Goal: Task Accomplishment & Management: Manage account settings

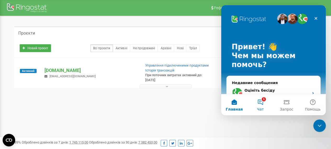
click at [263, 102] on button "1 Чат" at bounding box center [260, 104] width 26 height 21
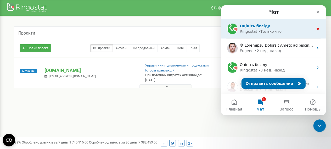
click at [283, 27] on div "Оцініть бесіду" at bounding box center [277, 25] width 74 height 5
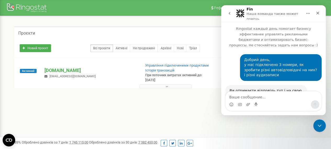
scroll to position [25, 0]
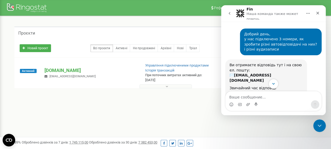
click at [272, 86] on icon "Scroll to bottom" at bounding box center [273, 83] width 5 height 5
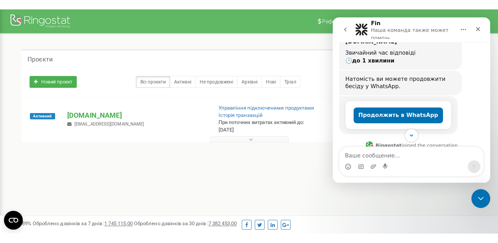
scroll to position [137, 0]
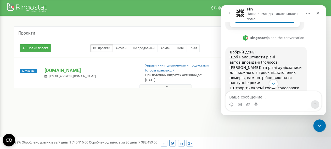
click at [166, 115] on div "Проєкти Новий проєкт Всі проєкти Активні Не продовжені Архівні Нові Тріал Пошук" at bounding box center [165, 66] width 323 height 101
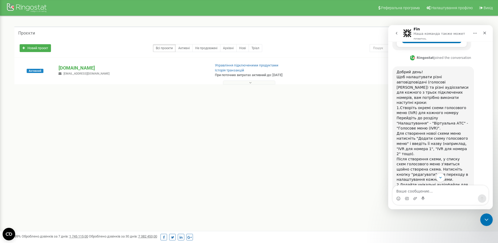
scroll to position [1, 0]
drag, startPoint x: 219, startPoint y: 99, endPoint x: 343, endPoint y: 103, distance: 123.8
click at [331, 103] on div "Проєкти Новий проєкт Всі проєкти Активні Не продовжені Архівні Нові Тріал Пошук" at bounding box center [249, 65] width 490 height 98
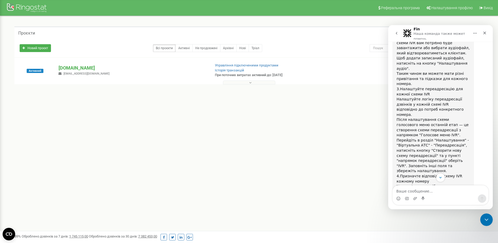
scroll to position [403, 0]
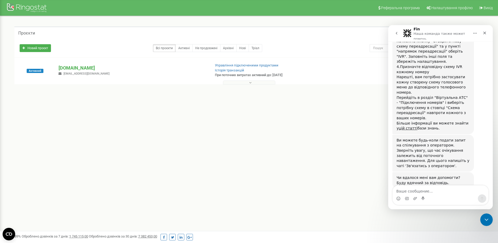
click at [331, 149] on span "Великолепно" at bounding box center [453, 228] width 9 height 9
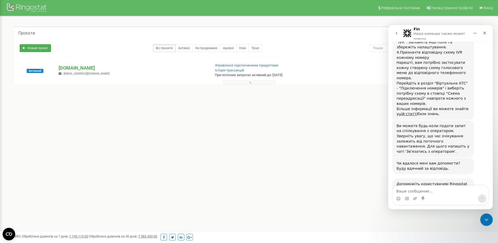
click at [331, 149] on div "Отправить" at bounding box center [456, 233] width 10 height 10
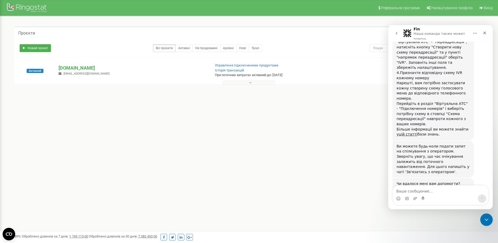
click at [205, 108] on div "Проєкти Новий проєкт Всі проєкти Активні Не продовжені Архівні Нові Тріал Пошук" at bounding box center [249, 65] width 490 height 98
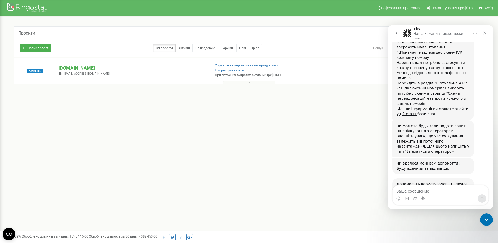
click at [317, 149] on div "Реферальна програма Налаштування профілю Вихід Проєкти Новий проєкт Всі проєкти…" at bounding box center [249, 157] width 498 height 314
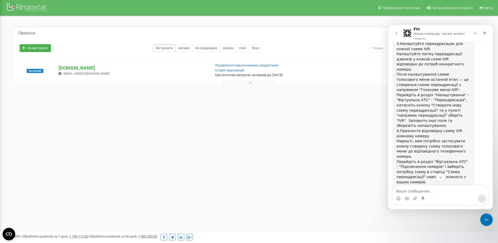
scroll to position [313, 0]
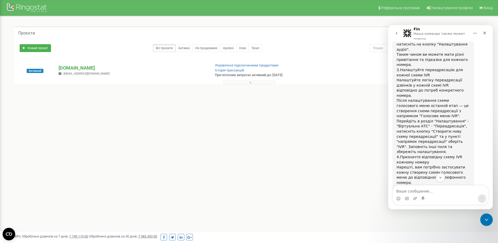
click at [229, 110] on div "Проєкти Новий проєкт Всі проєкти Активні Не продовжені Архівні Нові Тріал Пошук" at bounding box center [249, 65] width 490 height 98
click at [203, 149] on div "Реферальна програма Налаштування профілю Вихід Проєкти Новий проєкт Всі проєкти…" at bounding box center [249, 157] width 498 height 314
click at [201, 149] on div "Реферальна програма Налаштування профілю Вихід Проєкти Новий проєкт Всі проєкти…" at bounding box center [249, 157] width 498 height 314
click at [331, 107] on div "Добрий день! Щоб налаштувати різні автовідповідачі (голосові меню IVR) та різні…" at bounding box center [441, 57] width 96 height 335
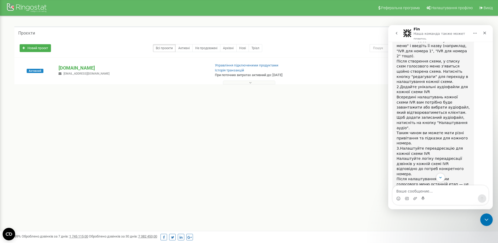
scroll to position [156, 0]
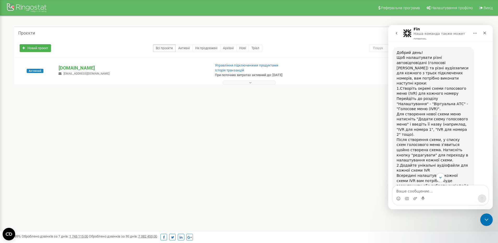
click at [331, 83] on div "Добрий день! Щоб налаштувати різні автовідповідачі (голосові меню IVR) та різні…" at bounding box center [441, 214] width 96 height 335
click at [324, 142] on div "Реферальна програма Налаштування профілю Вихід Проєкти Новий проєкт Всі проєкти…" at bounding box center [249, 157] width 498 height 314
click at [331, 86] on span "Створіть окремі схеми голосового меню (IVR) для кожного номеру" at bounding box center [432, 90] width 70 height 9
click at [78, 67] on p "[DOMAIN_NAME]" at bounding box center [133, 68] width 148 height 7
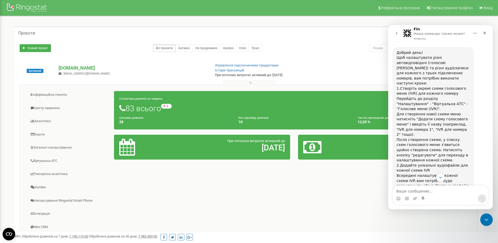
click at [331, 123] on div "Добрий день! Щоб налаштувати різні автовідповідачі (голосові меню IVR) та різні…" at bounding box center [441, 217] width 96 height 340
click at [331, 81] on div "Добрий день! Щоб налаштувати різні автовідповідачі (голосові меню IVR) та різні…" at bounding box center [433, 214] width 73 height 328
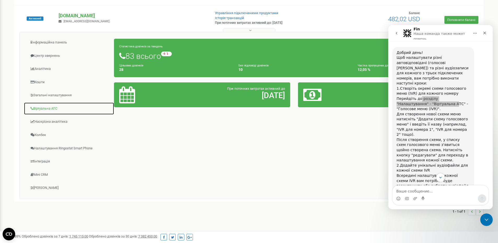
click at [51, 107] on link "Віртуальна АТС" at bounding box center [69, 108] width 90 height 13
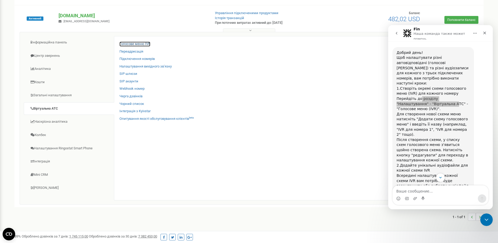
click at [139, 42] on link "Голосове меню IVR" at bounding box center [135, 44] width 31 height 5
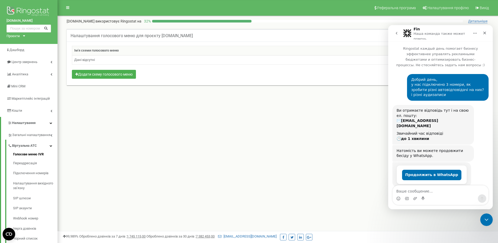
scroll to position [1, 0]
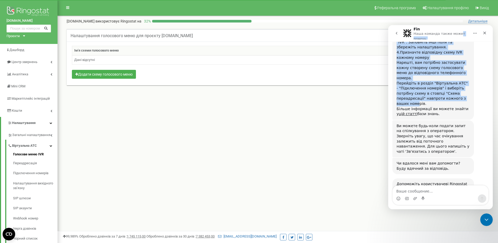
drag, startPoint x: 456, startPoint y: 31, endPoint x: 451, endPoint y: 44, distance: 14.6
click at [451, 47] on div "Fin Наша команда также может помочь Ringostat каждый день помогает бизнесу эффе…" at bounding box center [440, 117] width 105 height 184
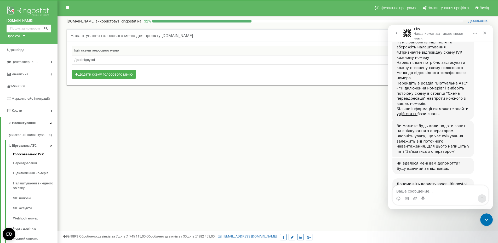
click at [447, 30] on div "Fin Наша команда также может помочь" at bounding box center [442, 33] width 56 height 12
click at [126, 119] on div "Реферальна програма Налаштування профілю Вихід megstore.com.ua використовує Rin…" at bounding box center [278, 157] width 441 height 314
click at [126, 60] on td "Дані відсутні" at bounding box center [278, 59] width 412 height 9
click at [116, 51] on th "Ім'я схеми голосового меню" at bounding box center [260, 50] width 377 height 9
click at [133, 35] on h5 "Налаштування голосового меню для проєкту megstore.com.ua" at bounding box center [132, 35] width 122 height 5
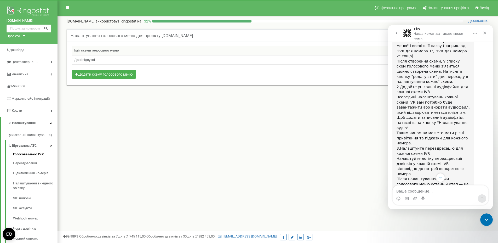
scroll to position [182, 0]
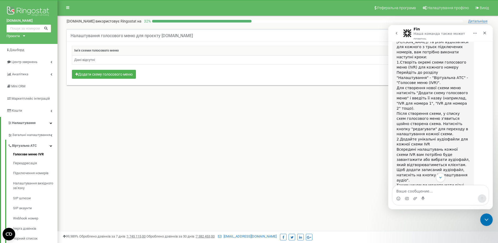
click at [263, 126] on div "Реферальна програма Налаштування профілю Вихід megstore.com.ua використовує Rin…" at bounding box center [278, 157] width 441 height 314
click at [33, 168] on link "Переадресація" at bounding box center [35, 163] width 44 height 10
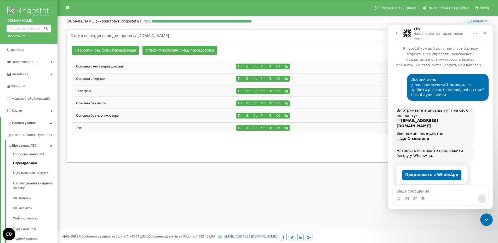
scroll to position [1, 0]
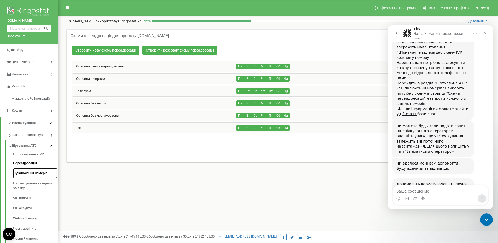
click at [38, 178] on link "Підключення номерів" at bounding box center [35, 173] width 44 height 10
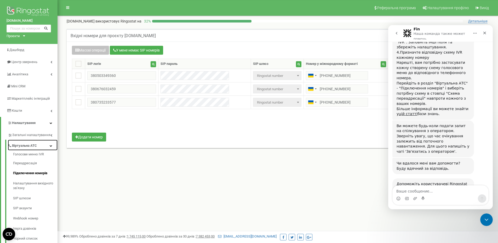
click at [32, 148] on span "Віртуальна АТС" at bounding box center [24, 145] width 25 height 5
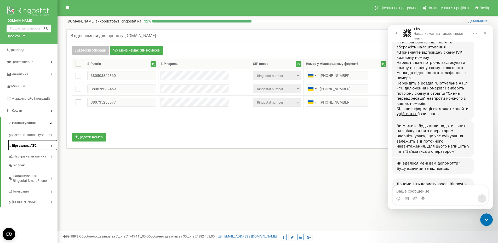
click at [32, 148] on span "Віртуальна АТС" at bounding box center [24, 145] width 25 height 5
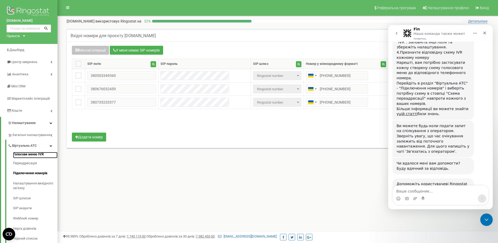
click at [30, 158] on link "Голосове меню IVR" at bounding box center [35, 155] width 44 height 6
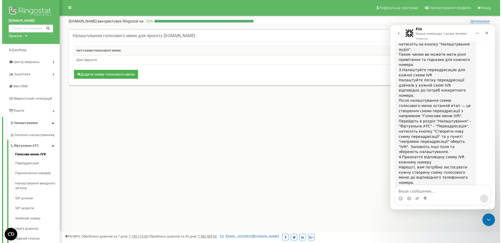
scroll to position [260, 0]
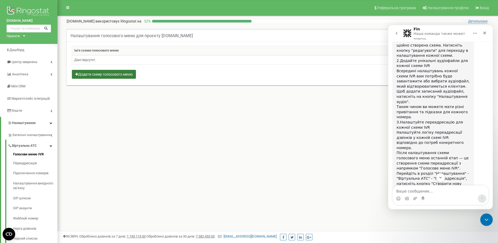
click at [116, 73] on button "Додати схему голосового меню" at bounding box center [104, 74] width 64 height 9
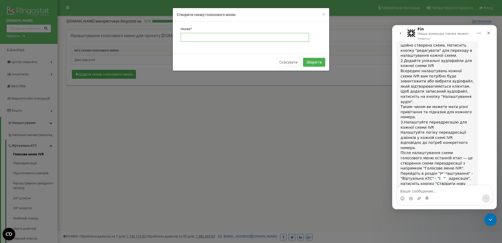
click at [191, 36] on input "text" at bounding box center [245, 37] width 128 height 9
paste input "+380503349360"
type input "+380503349360"
click at [315, 61] on button "Зберегти" at bounding box center [314, 62] width 22 height 9
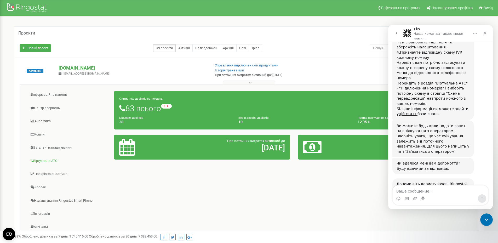
scroll to position [52, 0]
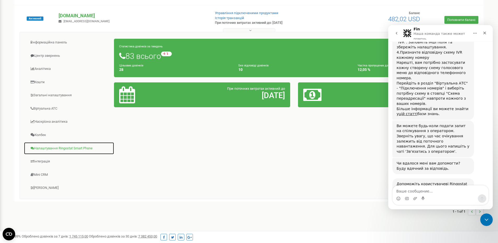
click at [57, 148] on link "Налаштування Ringostat Smart Phone" at bounding box center [69, 148] width 90 height 13
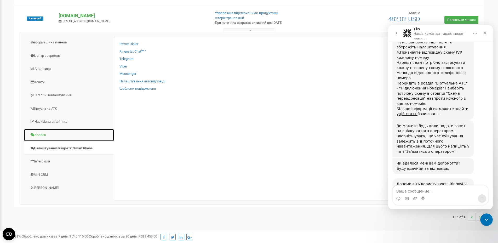
click at [48, 133] on link "Колбек" at bounding box center [69, 135] width 90 height 13
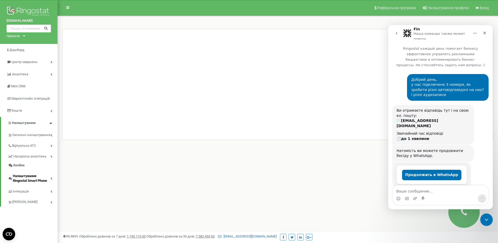
scroll to position [1, 0]
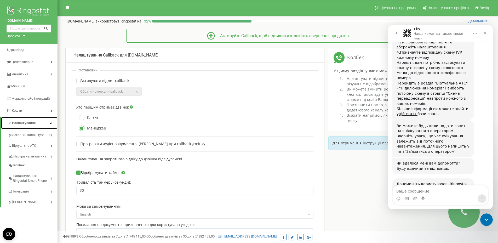
click at [51, 122] on icon at bounding box center [51, 123] width 3 height 3
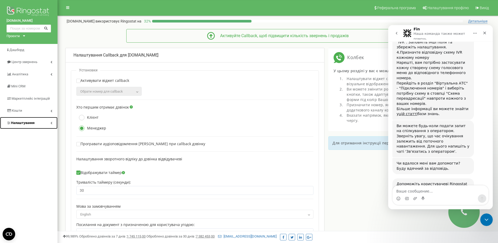
click at [51, 122] on icon at bounding box center [51, 123] width 2 height 3
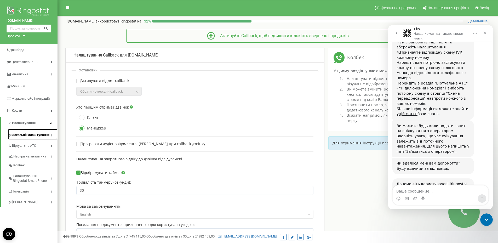
click at [52, 134] on icon at bounding box center [51, 135] width 2 height 3
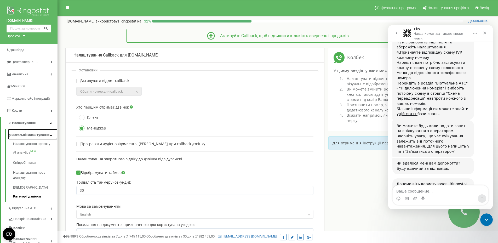
scroll to position [26, 0]
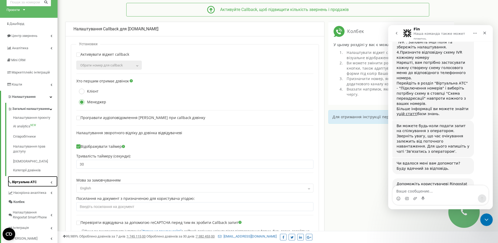
click at [52, 182] on icon at bounding box center [51, 182] width 2 height 3
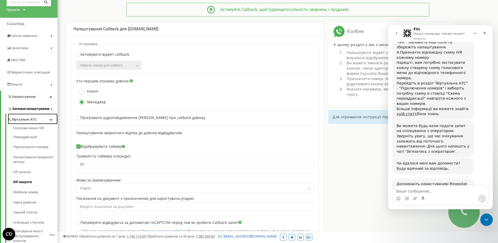
scroll to position [52, 0]
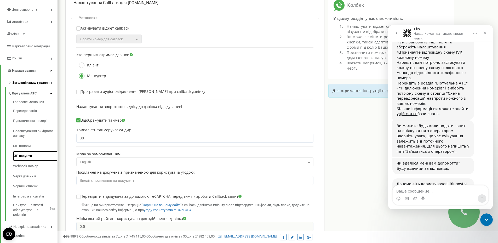
click at [28, 159] on link "SIP акаунти" at bounding box center [35, 156] width 44 height 10
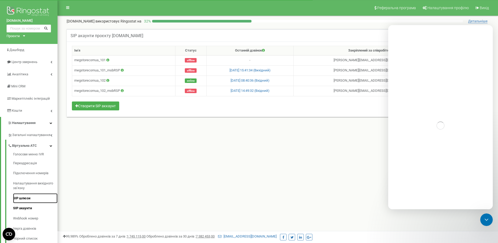
click at [32, 202] on link "SIP шлюзи" at bounding box center [35, 198] width 44 height 10
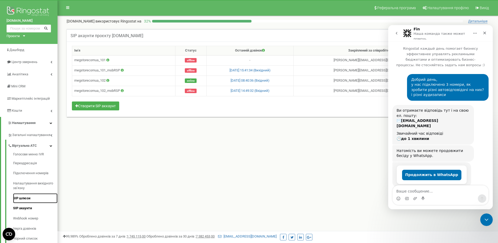
scroll to position [1, 0]
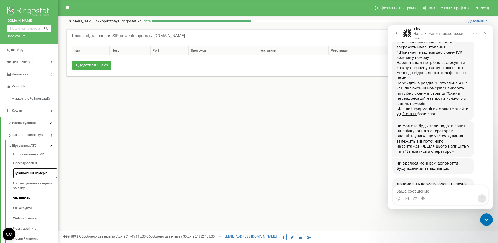
click at [35, 178] on link "Підключення номерів" at bounding box center [35, 173] width 44 height 10
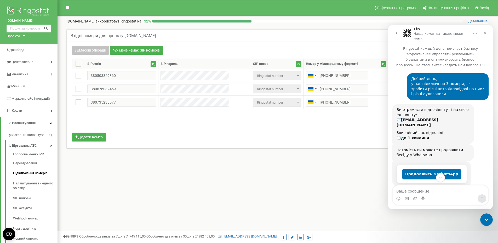
scroll to position [26, 0]
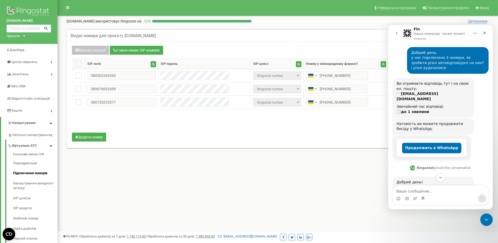
click at [192, 174] on div "Реферальна програма Налаштування профілю Вихід megstore.com.ua використовує Rin…" at bounding box center [278, 157] width 441 height 314
click at [486, 31] on icon "Закрыть" at bounding box center [485, 33] width 4 height 4
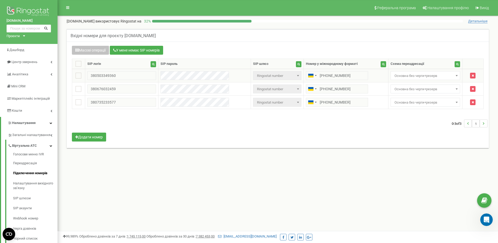
scroll to position [1, 0]
click at [32, 168] on link "Переадресація" at bounding box center [35, 163] width 44 height 10
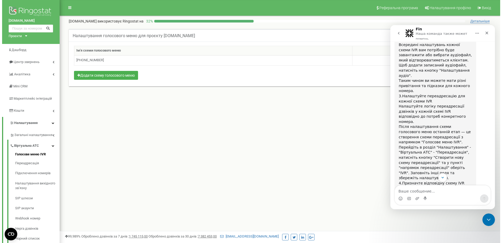
scroll to position [234, 0]
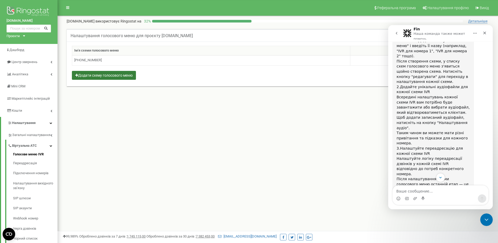
click at [128, 74] on button "Додати схему голосового меню" at bounding box center [104, 75] width 64 height 9
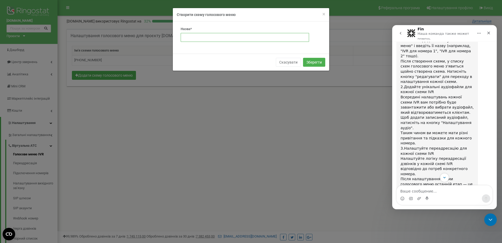
click at [191, 38] on input "text" at bounding box center [245, 37] width 128 height 9
paste input "+380676032459"
type input "+380676032459"
click at [315, 60] on button "Зберегти" at bounding box center [314, 62] width 22 height 9
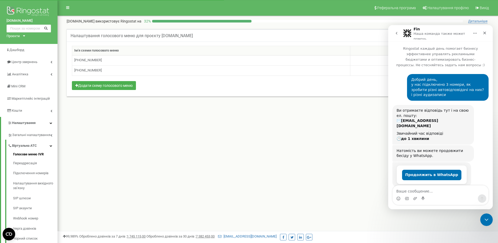
scroll to position [1, 0]
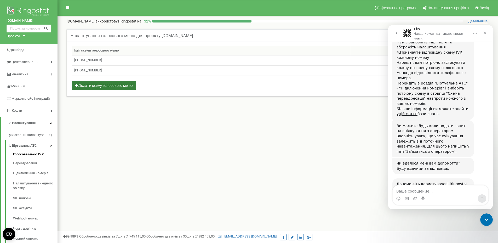
click at [122, 84] on button "Додати схему голосового меню" at bounding box center [104, 85] width 64 height 9
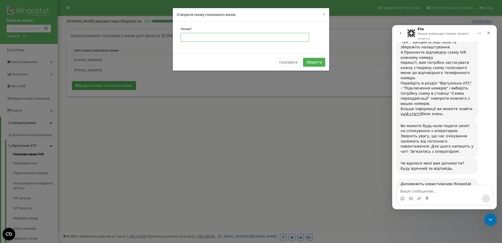
click at [196, 34] on input "text" at bounding box center [245, 37] width 128 height 9
paste input "[PHONE_NUMBER]"
type input "[PHONE_NUMBER]"
click at [312, 60] on button "Зберегти" at bounding box center [314, 62] width 22 height 9
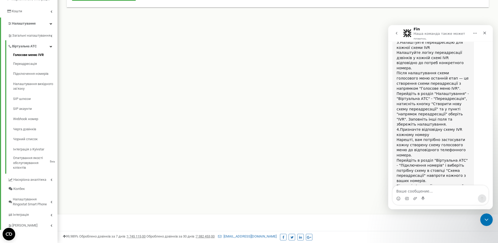
scroll to position [417, 0]
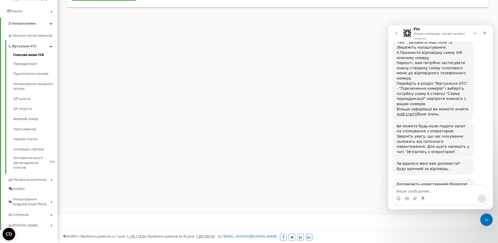
click at [420, 190] on textarea "Ваше сообщение..." at bounding box center [441, 189] width 96 height 9
type textarea "А"
click at [233, 64] on div "Реферальна програма Налаштування профілю Вихід megstore.com.ua використовує Rin…" at bounding box center [278, 58] width 441 height 314
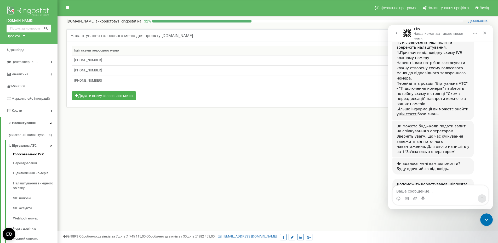
drag, startPoint x: 477, startPoint y: 31, endPoint x: 468, endPoint y: 34, distance: 9.4
click at [467, 33] on div "Fin Наша команда также может помочь" at bounding box center [441, 33] width 98 height 12
drag, startPoint x: 483, startPoint y: 218, endPoint x: 945, endPoint y: 345, distance: 479.3
click at [483, 218] on icon "Закрыть службу сообщений Intercom" at bounding box center [486, 219] width 6 height 6
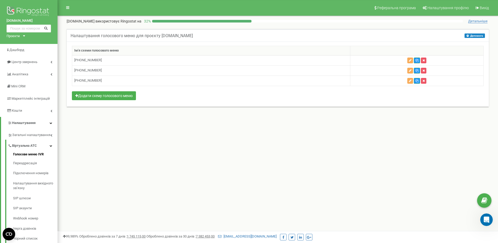
scroll to position [1, 0]
click at [411, 60] on icon "button" at bounding box center [410, 60] width 3 height 3
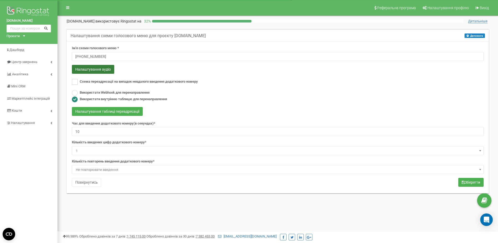
click at [103, 69] on button "Налаштування аудіо" at bounding box center [93, 69] width 42 height 9
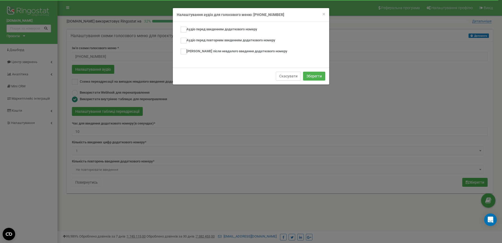
click at [294, 76] on button "Скасувати" at bounding box center [288, 76] width 25 height 9
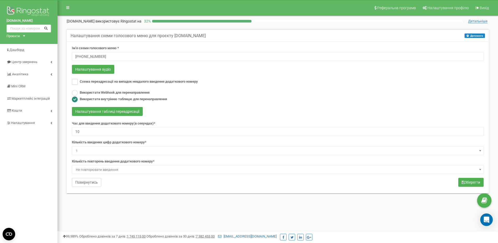
click at [84, 182] on button "Повернутись" at bounding box center [86, 182] width 29 height 9
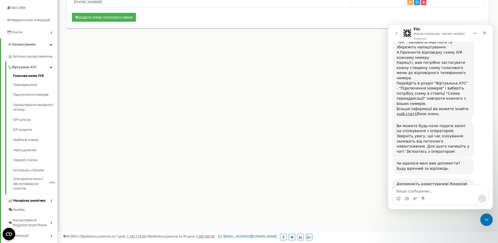
scroll to position [104, 0]
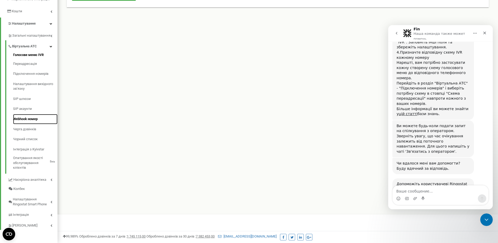
click at [30, 120] on link "Webhook номер" at bounding box center [35, 119] width 44 height 10
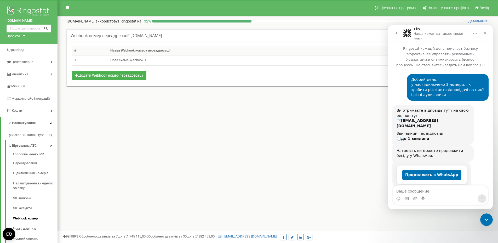
scroll to position [417, 0]
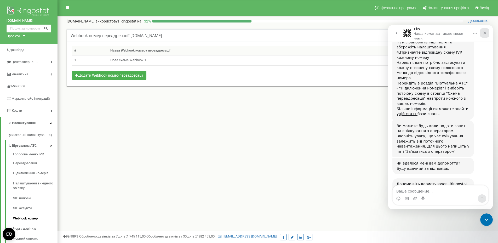
click at [486, 34] on icon "Закрыть" at bounding box center [485, 33] width 4 height 4
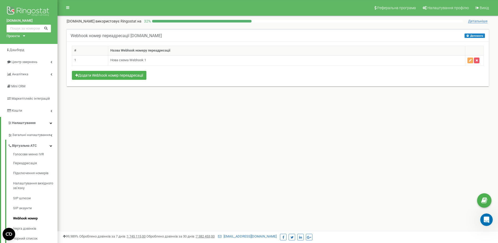
scroll to position [1, 0]
click at [470, 60] on icon "button" at bounding box center [470, 60] width 3 height 3
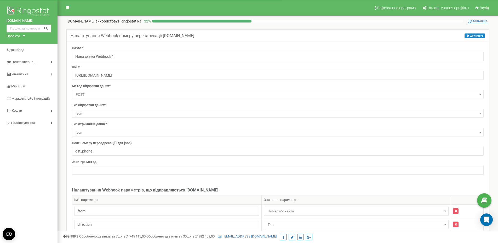
select select "call_type"
select select "constant"
click at [22, 74] on span "Аналiтика" at bounding box center [20, 74] width 16 height 4
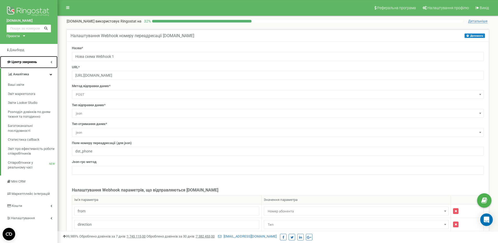
click at [26, 61] on span "Центр звернень" at bounding box center [24, 62] width 25 height 4
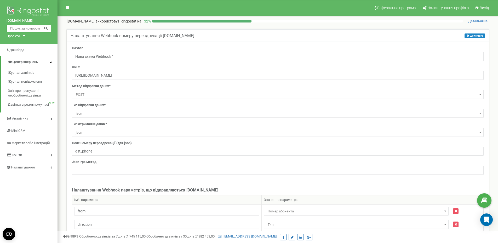
click at [18, 27] on input "text" at bounding box center [29, 29] width 44 height 8
click at [21, 36] on div "Проєкти [DOMAIN_NAME]" at bounding box center [15, 36] width 16 height 5
click at [26, 28] on input "text" at bounding box center [29, 29] width 44 height 8
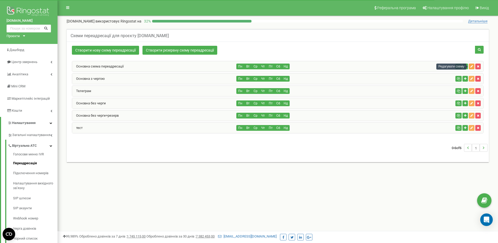
click at [473, 66] on icon "button" at bounding box center [472, 66] width 3 height 3
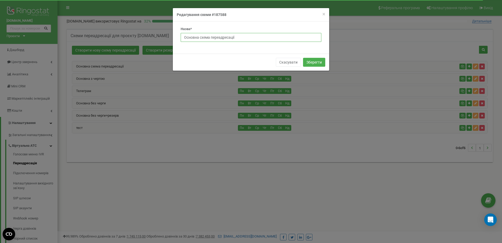
click at [237, 37] on input "Основна схема переадресації" at bounding box center [251, 37] width 141 height 9
click at [289, 62] on button "Скасувати" at bounding box center [288, 62] width 25 height 9
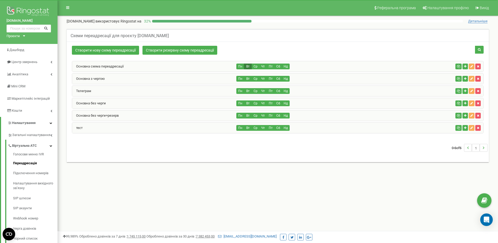
drag, startPoint x: 247, startPoint y: 66, endPoint x: 223, endPoint y: 206, distance: 142.4
click at [223, 206] on div "Реферальна програма Налаштування профілю Вихід [DOMAIN_NAME] використовує Ringo…" at bounding box center [278, 157] width 441 height 314
click at [211, 198] on div "Реферальна програма Налаштування профілю Вихід [DOMAIN_NAME] використовує Ringo…" at bounding box center [278, 157] width 441 height 314
